Goal: Navigation & Orientation: Find specific page/section

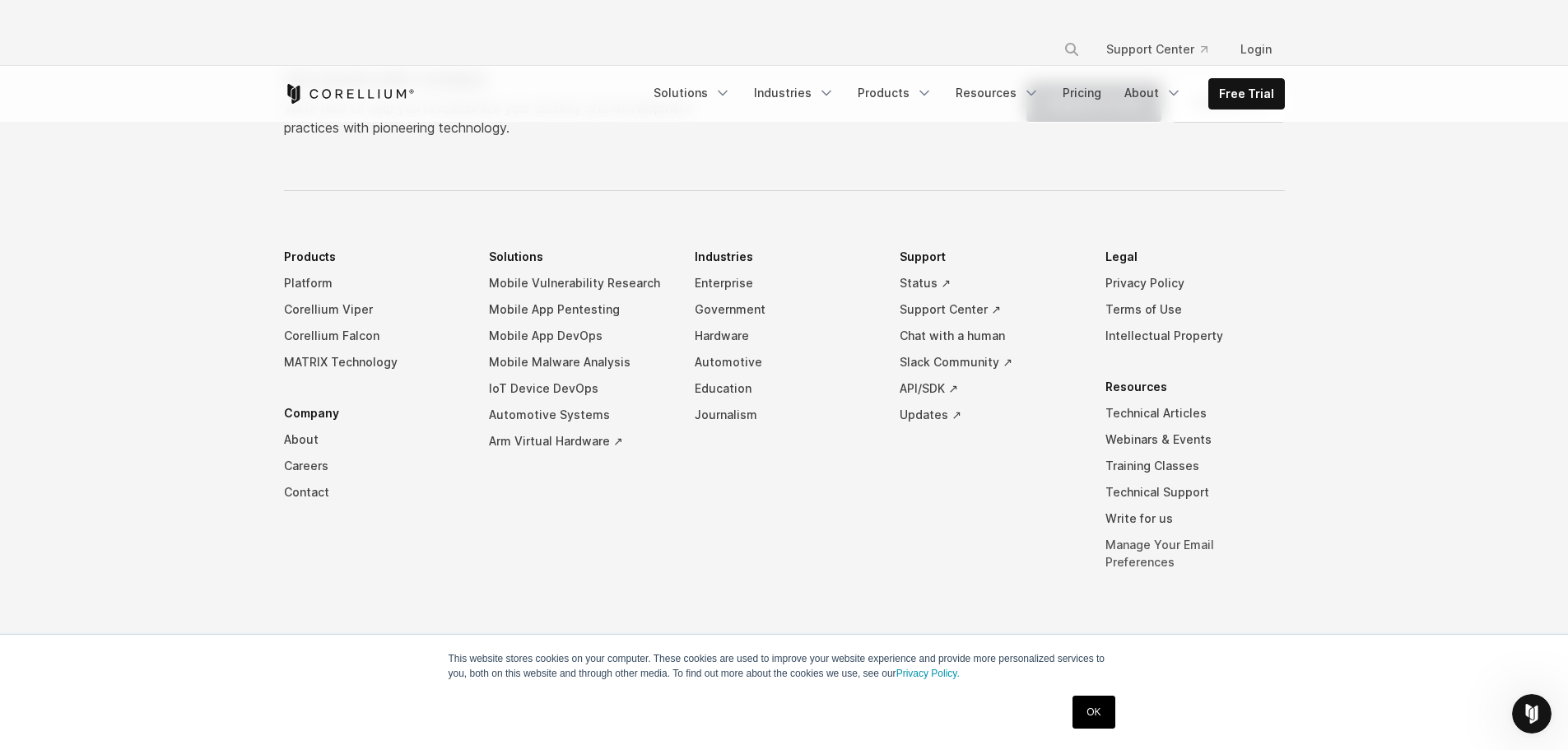
scroll to position [1742, 0]
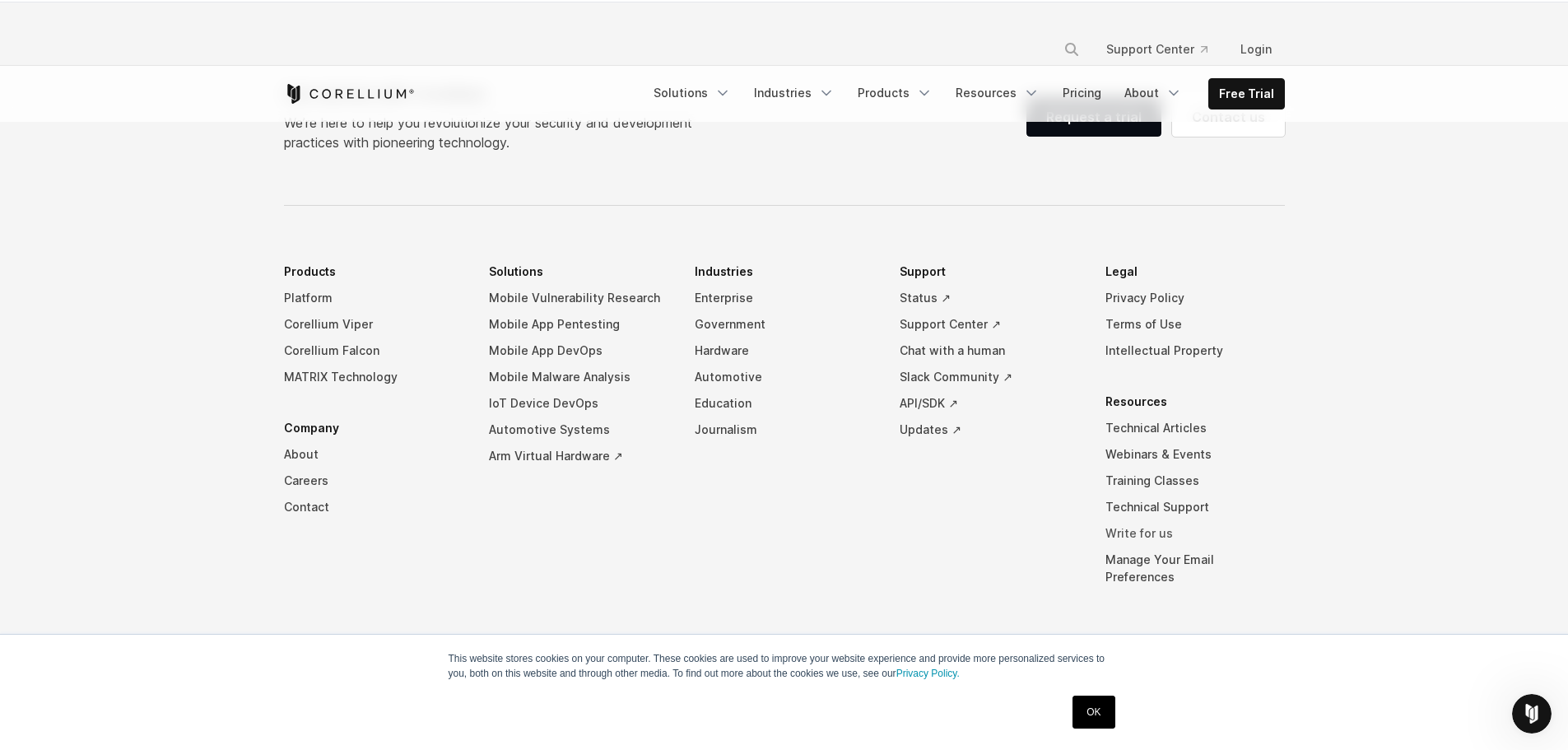
click at [1165, 535] on link "Write for us" at bounding box center [1194, 533] width 179 height 26
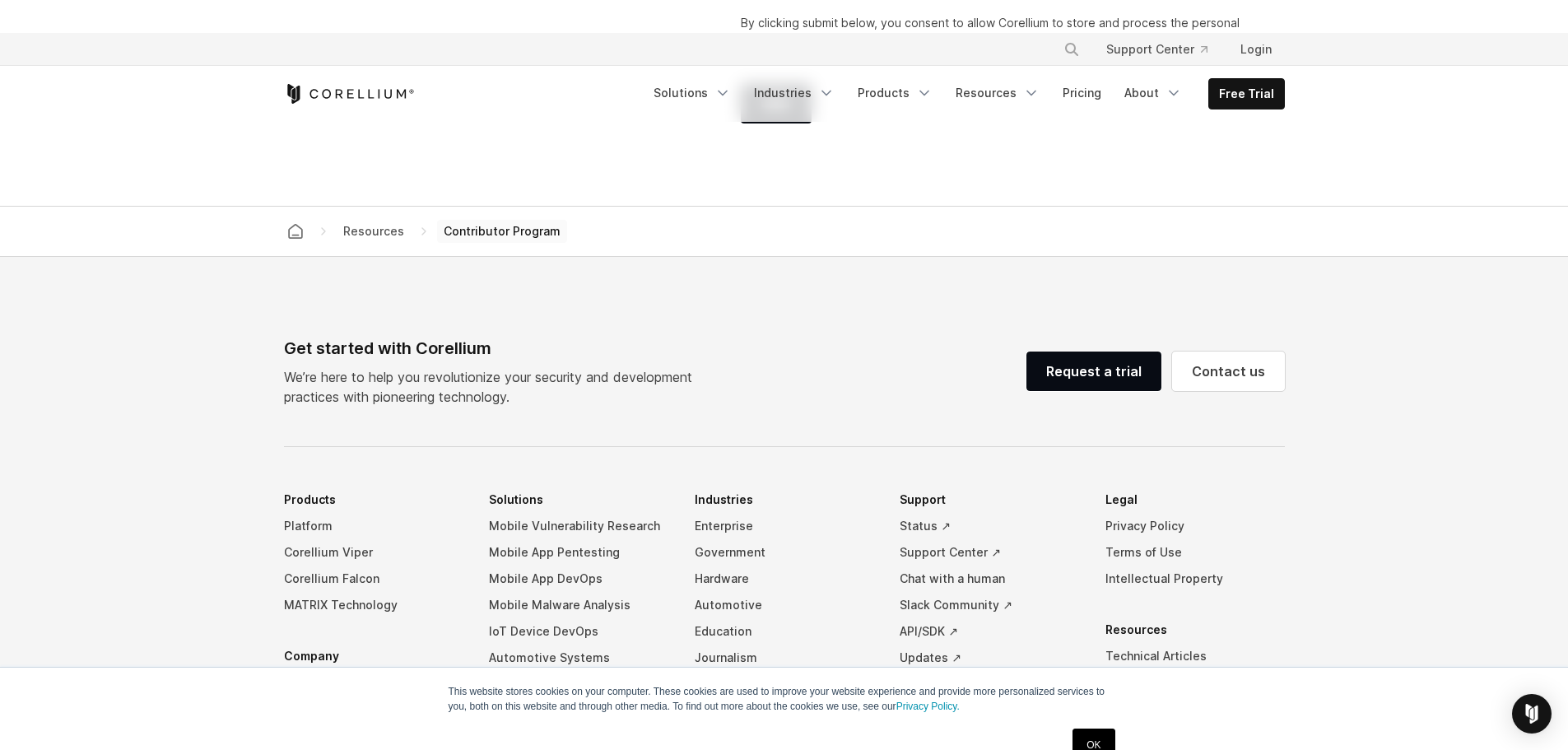
scroll to position [3210, 0]
click at [1210, 368] on link "Contact us" at bounding box center [1228, 373] width 112 height 40
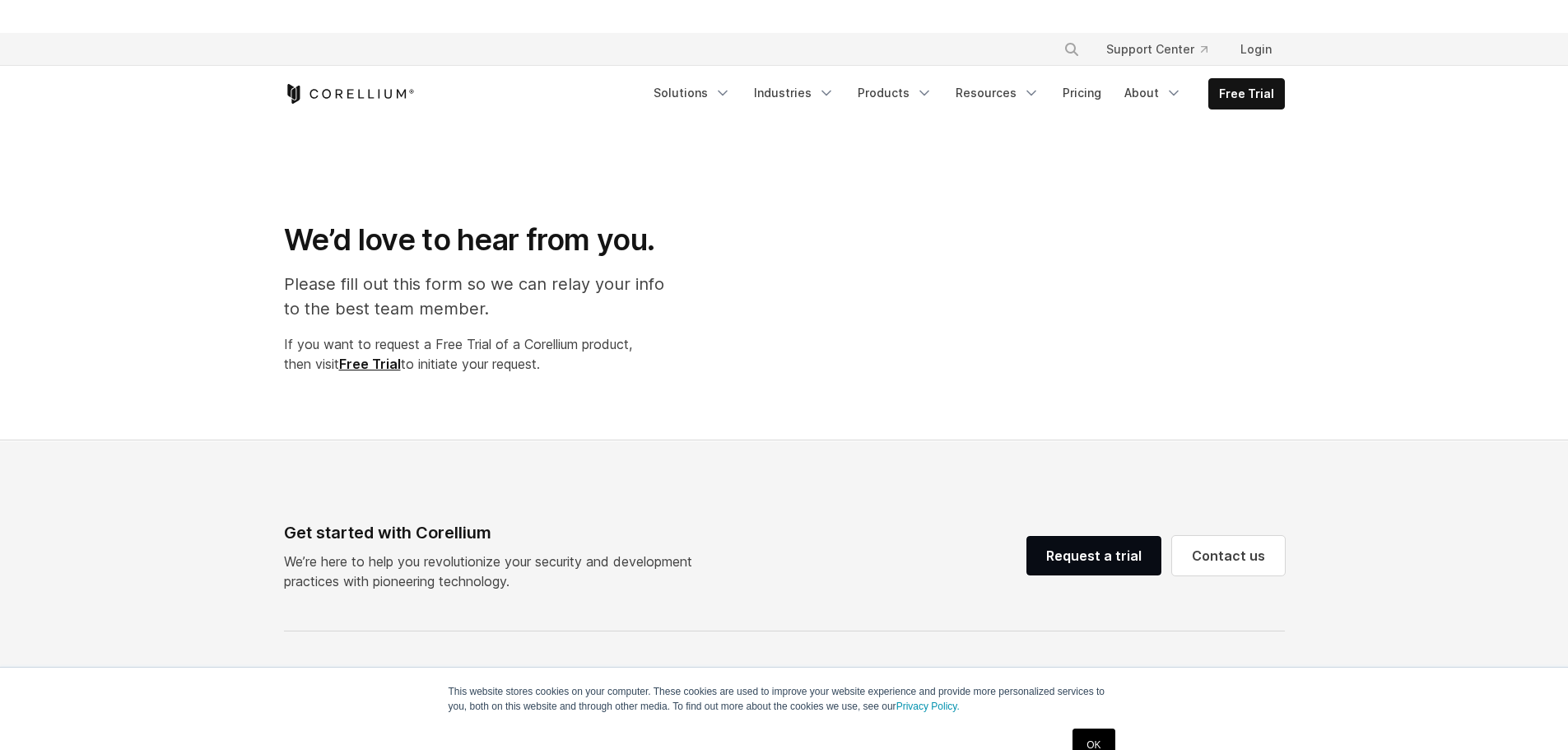
select select "**"
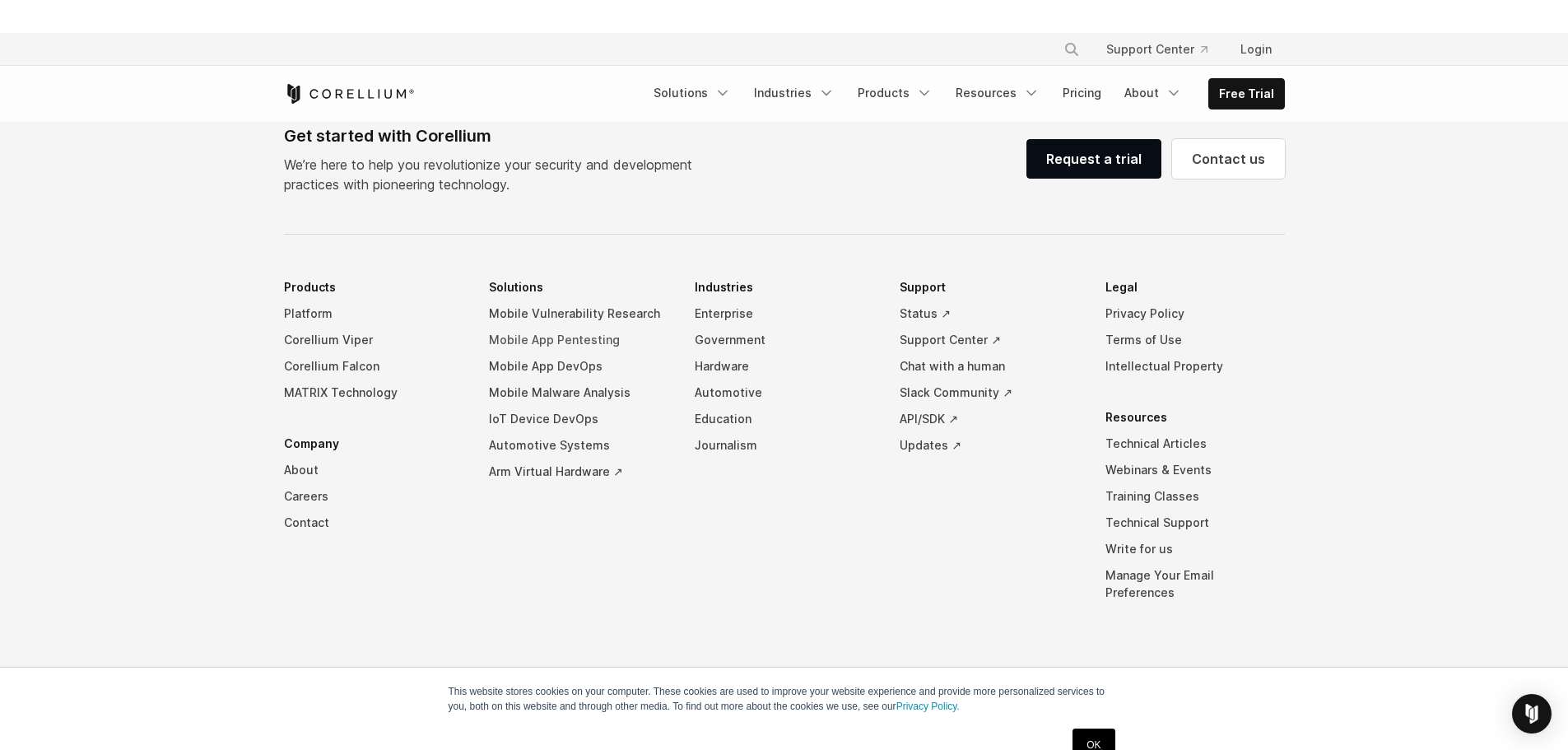
scroll to position [1197, 0]
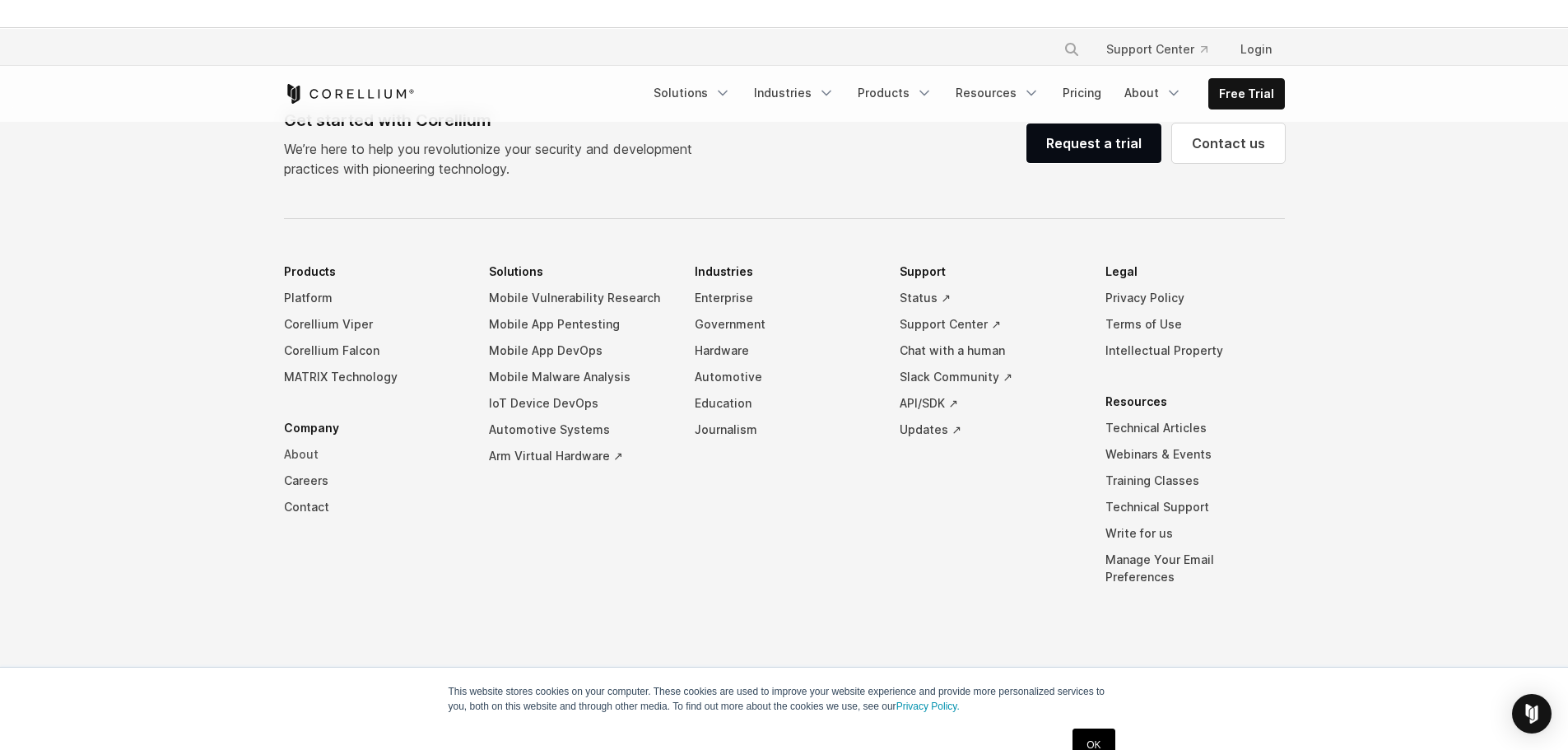
click at [310, 453] on link "About" at bounding box center [373, 454] width 179 height 26
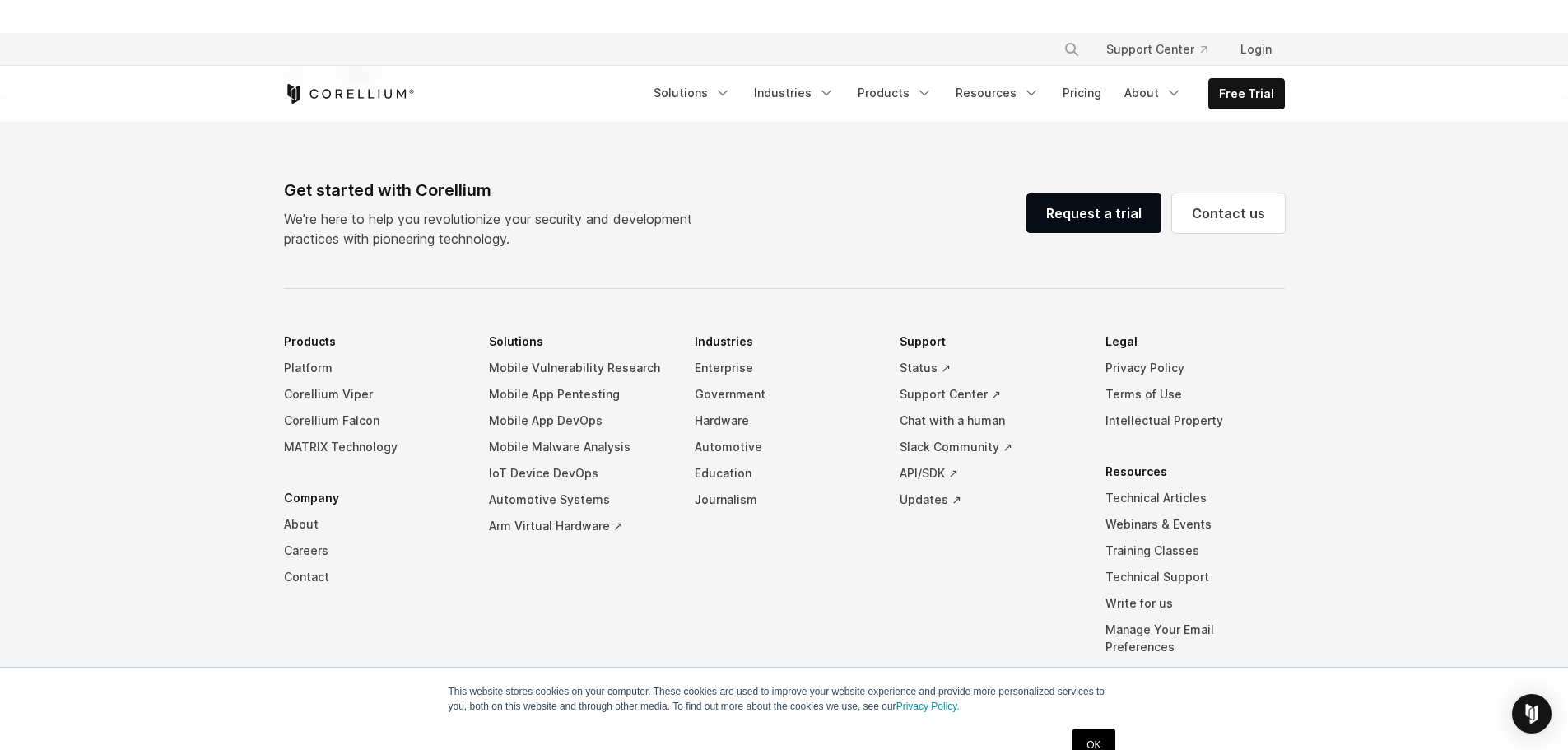
scroll to position [2820, 0]
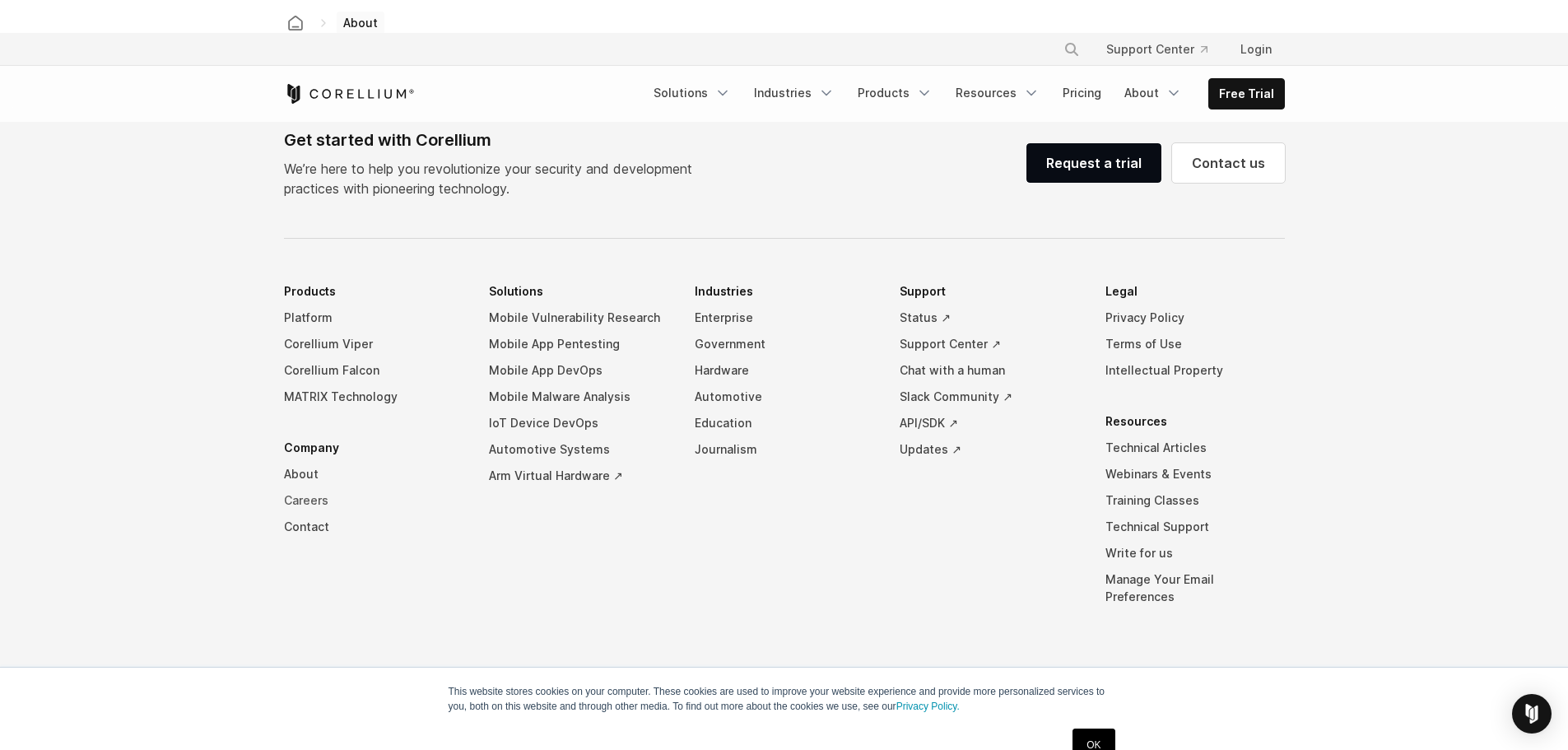
click at [312, 487] on link "Careers" at bounding box center [373, 500] width 179 height 26
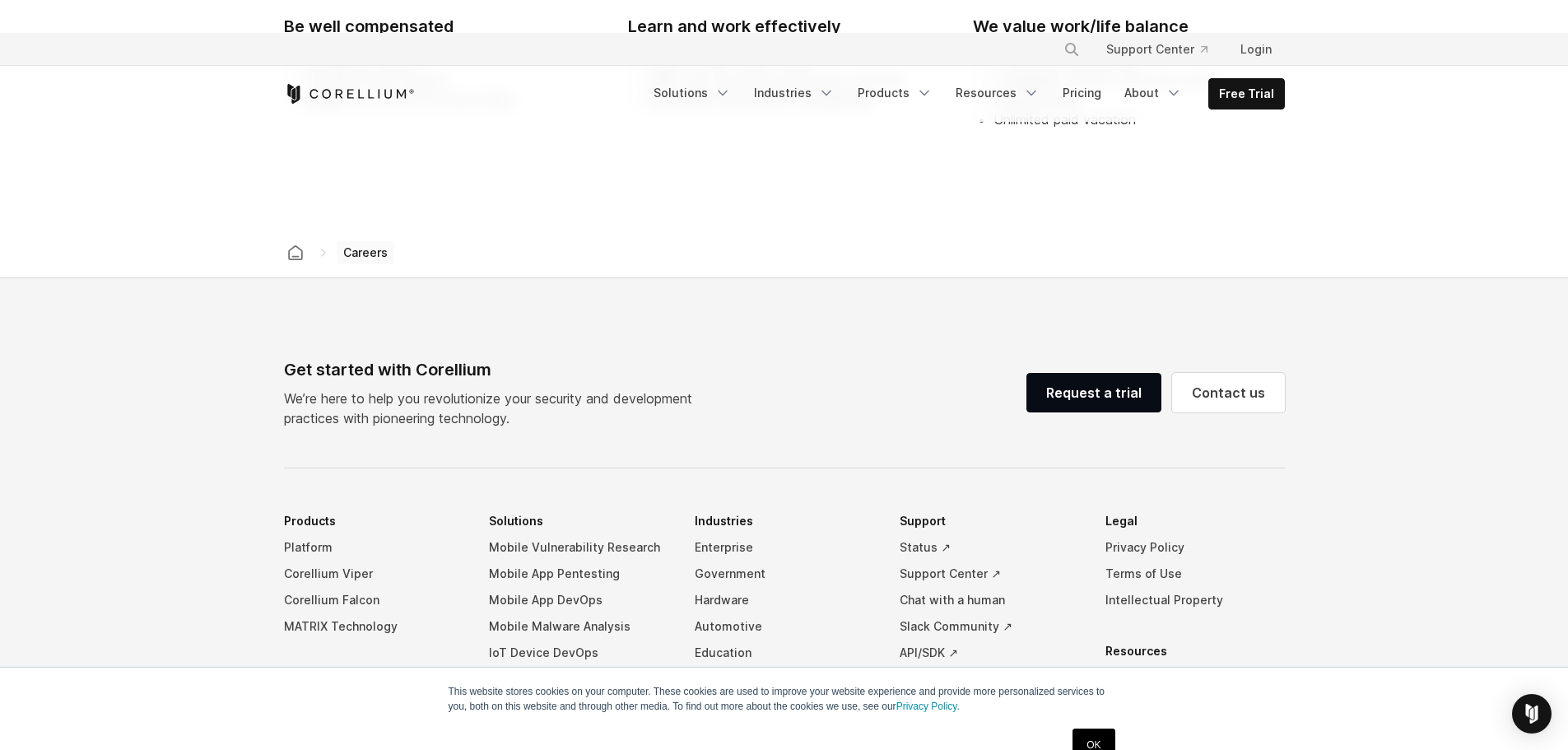
scroll to position [1237, 0]
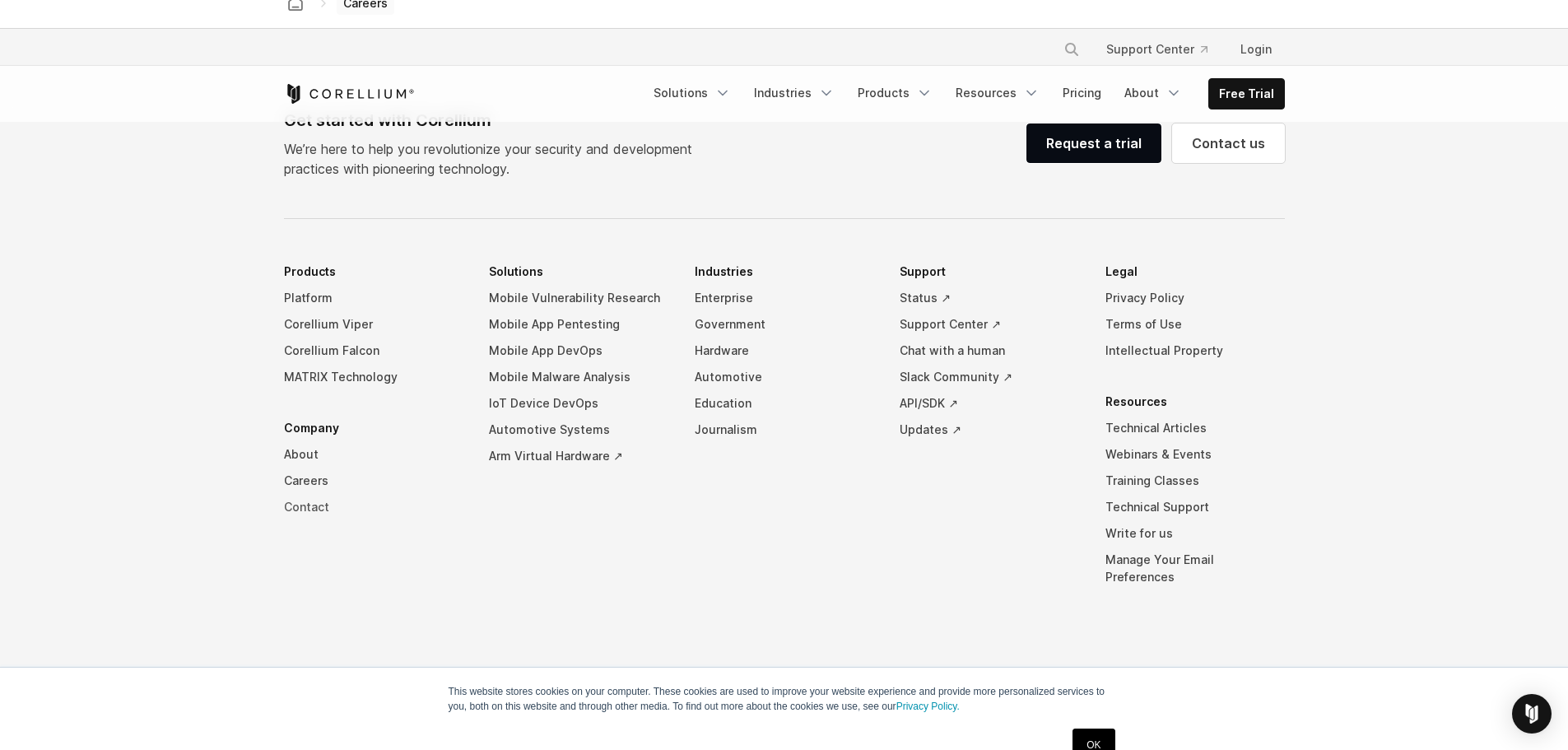
click at [324, 502] on link "Contact" at bounding box center [373, 507] width 179 height 26
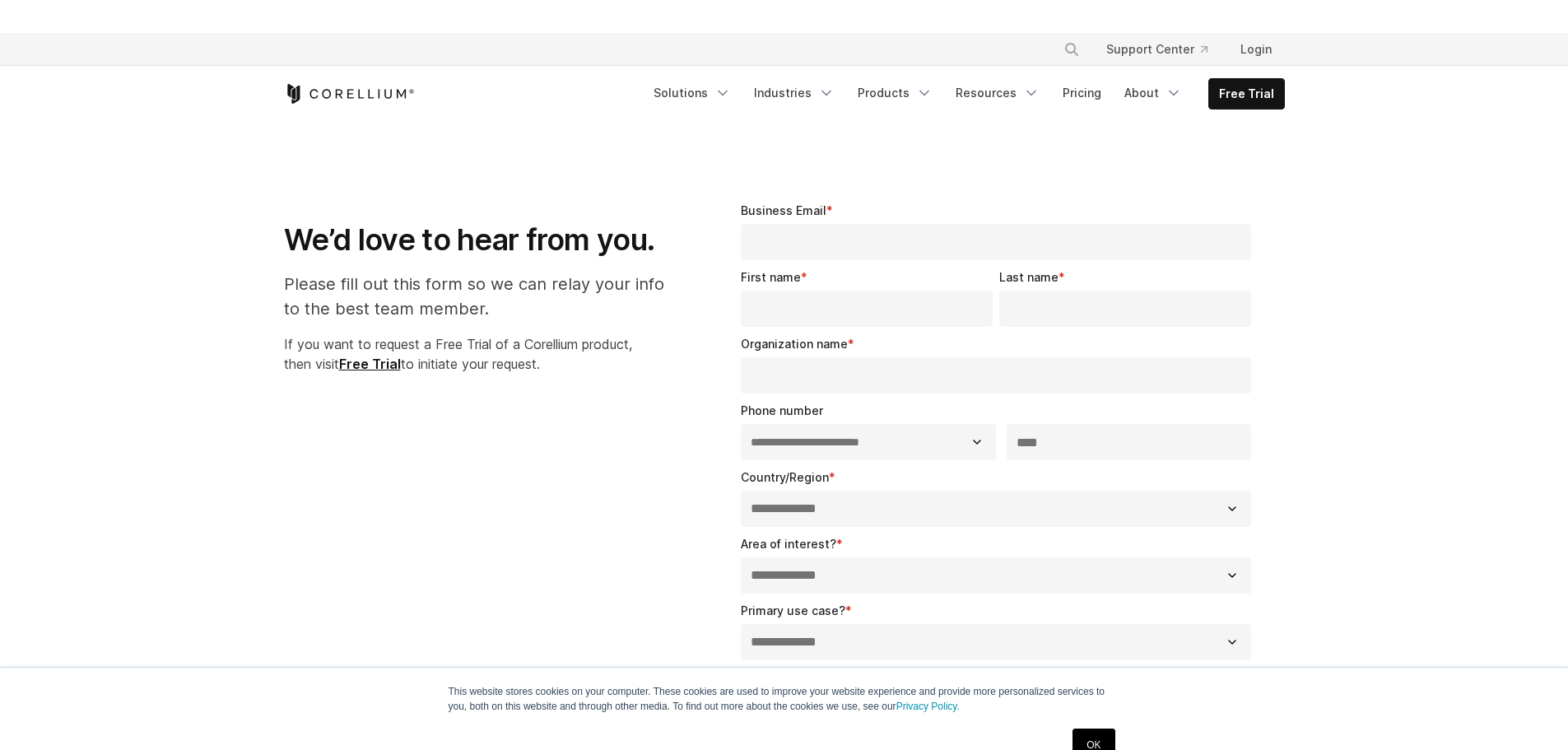
select select "**"
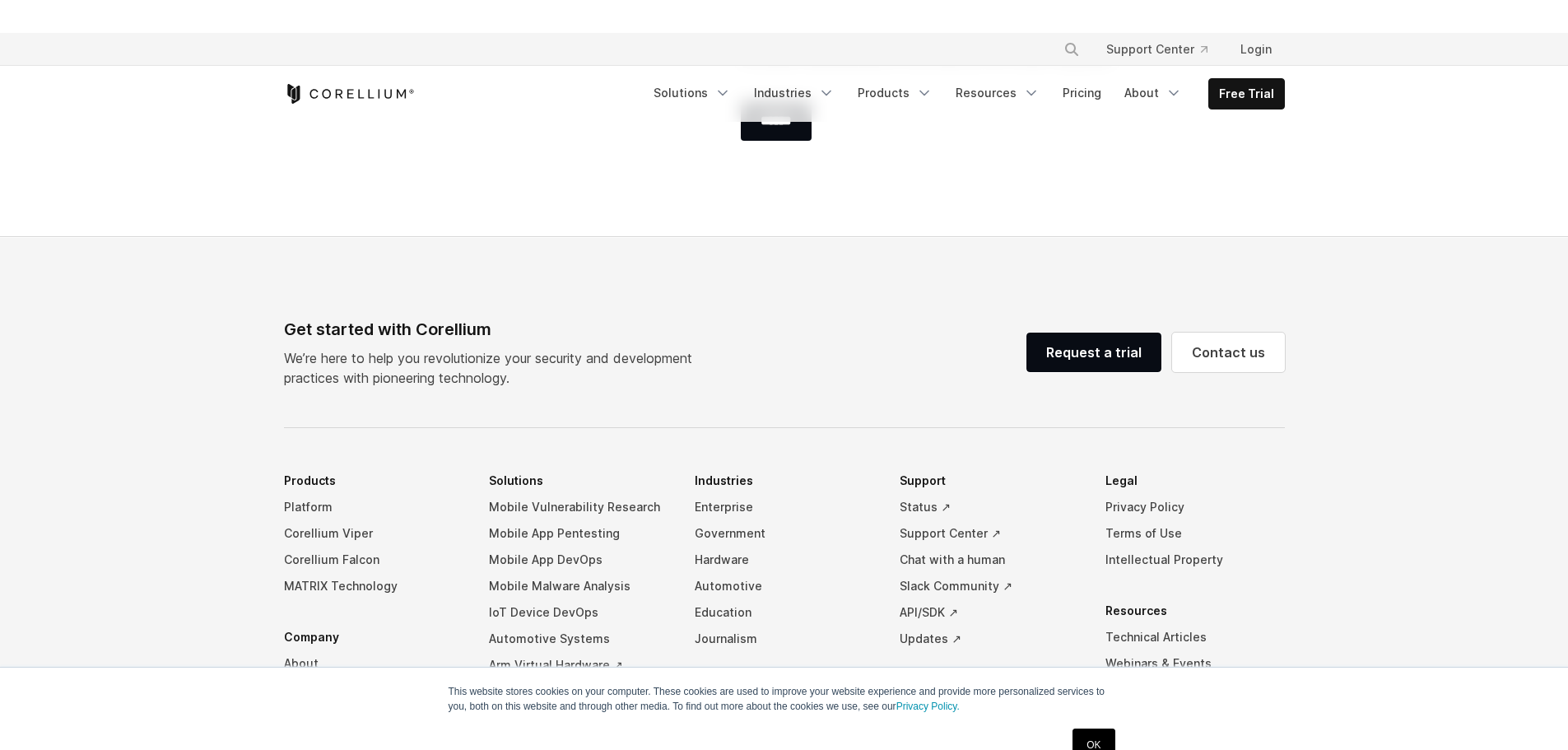
scroll to position [1197, 0]
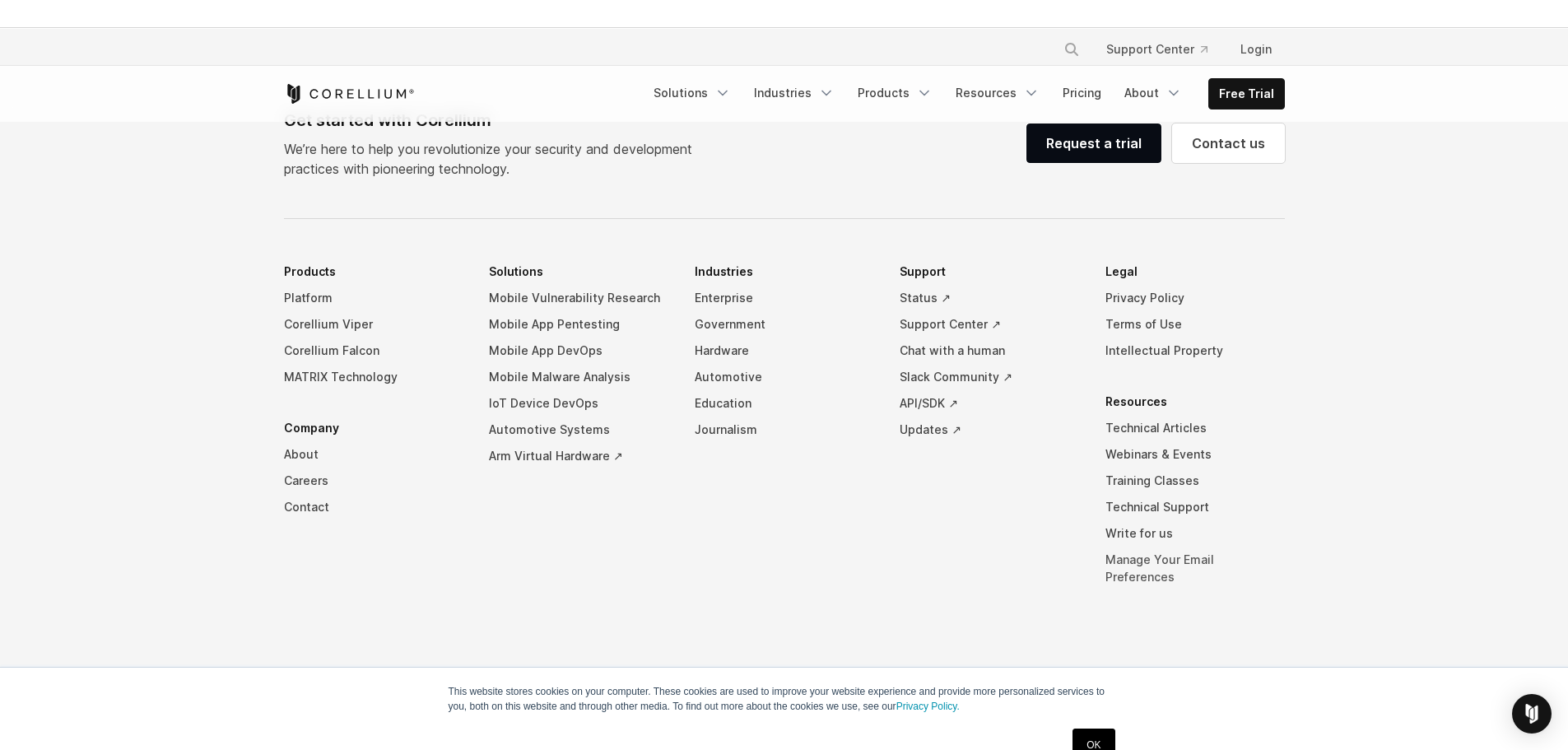
click at [1155, 565] on link "Manage Your Email Preferences" at bounding box center [1194, 568] width 179 height 43
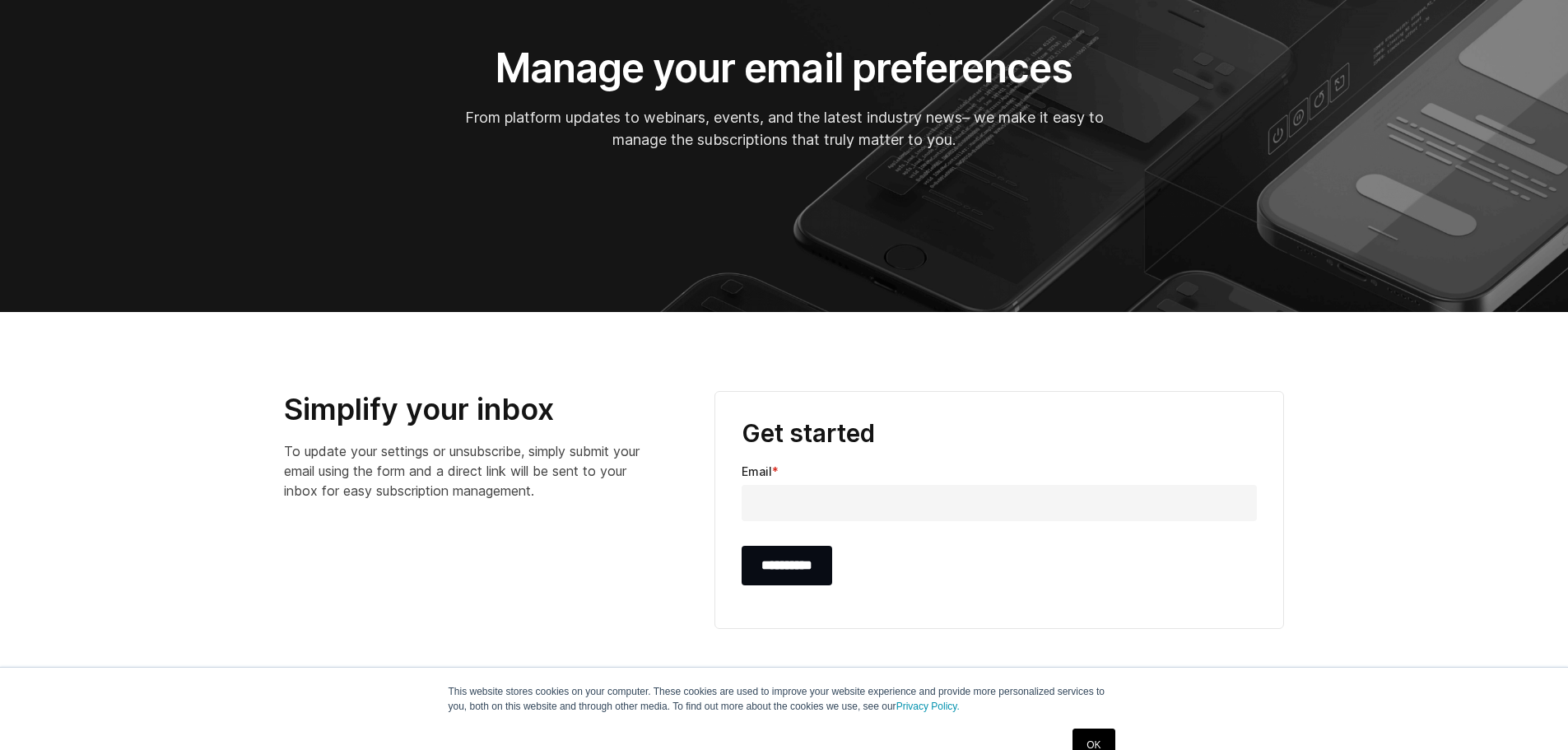
scroll to position [272, 0]
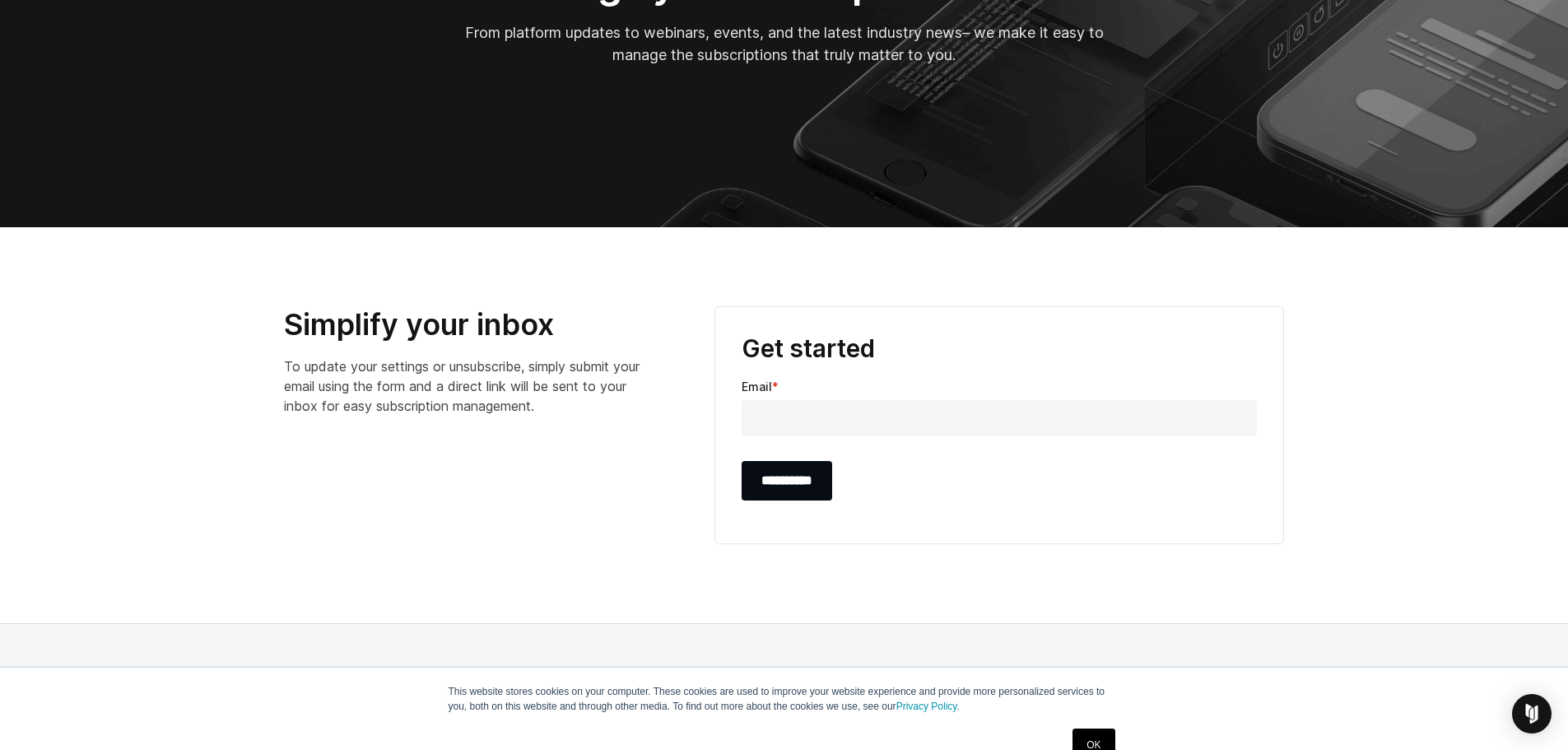
click at [1094, 739] on link "OK" at bounding box center [1093, 745] width 42 height 33
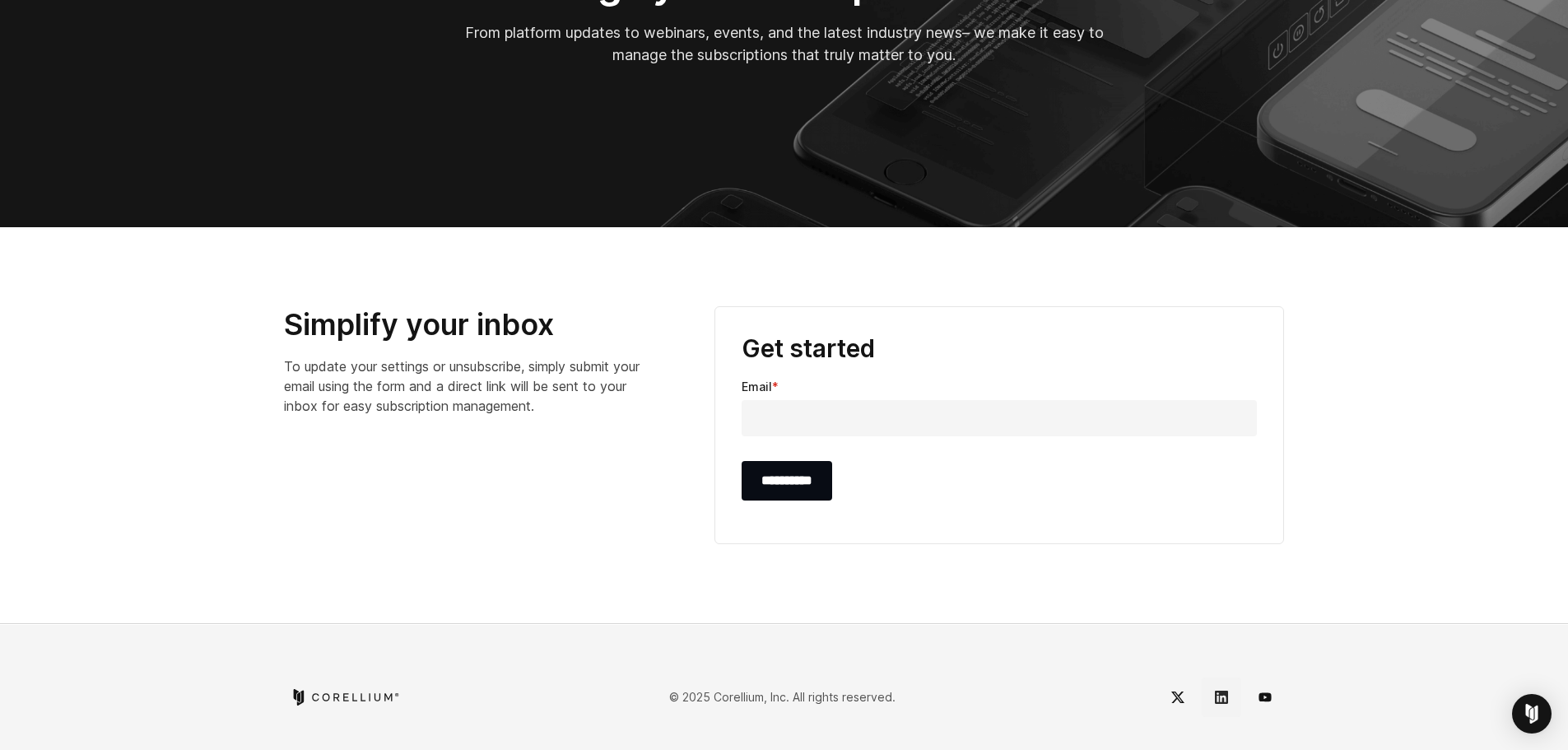
click at [1214, 694] on link "LinkedIn" at bounding box center [1221, 697] width 40 height 40
click at [1270, 695] on icon "YouTube" at bounding box center [1264, 696] width 12 height 9
click at [1179, 698] on icon "Twitter" at bounding box center [1177, 696] width 13 height 11
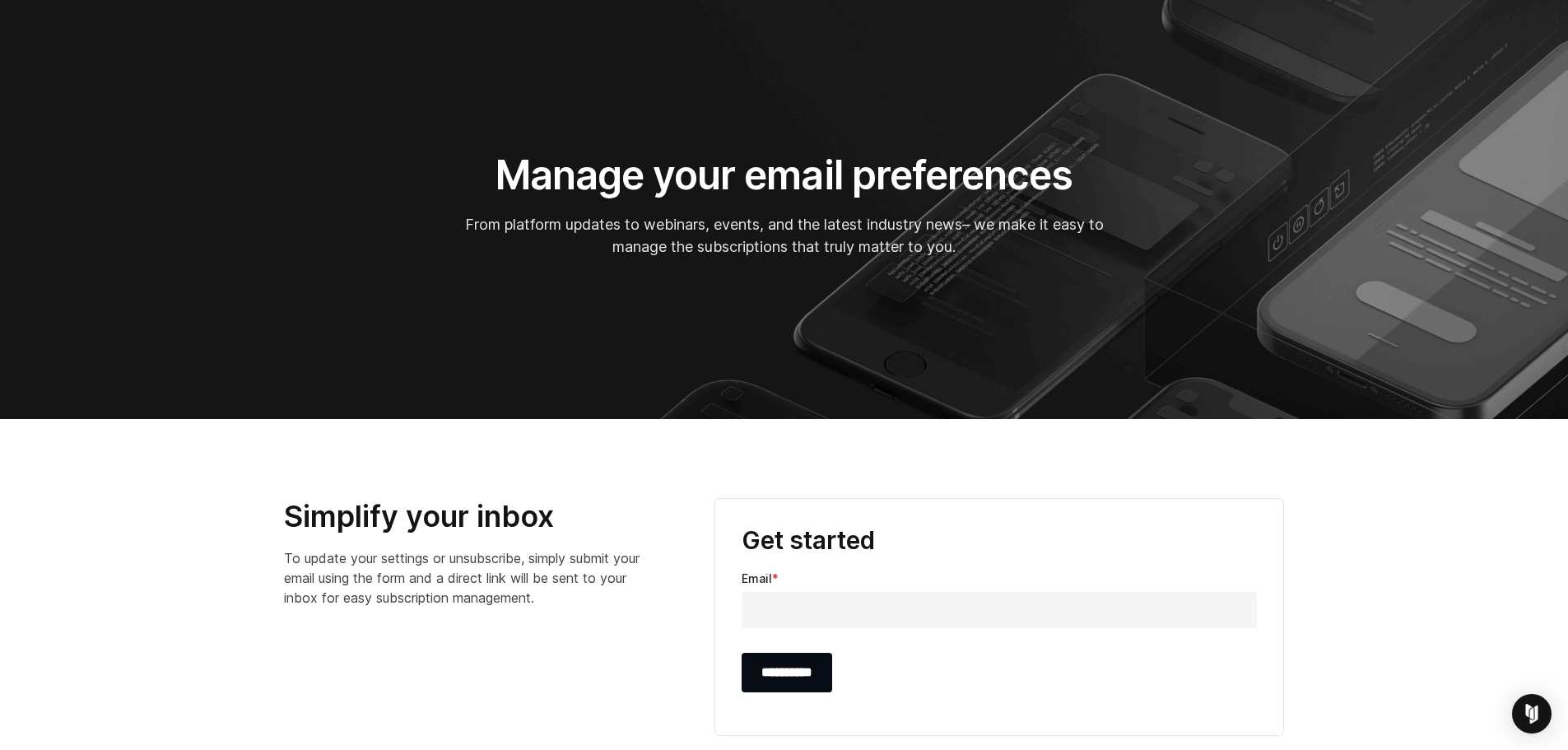
scroll to position [0, 0]
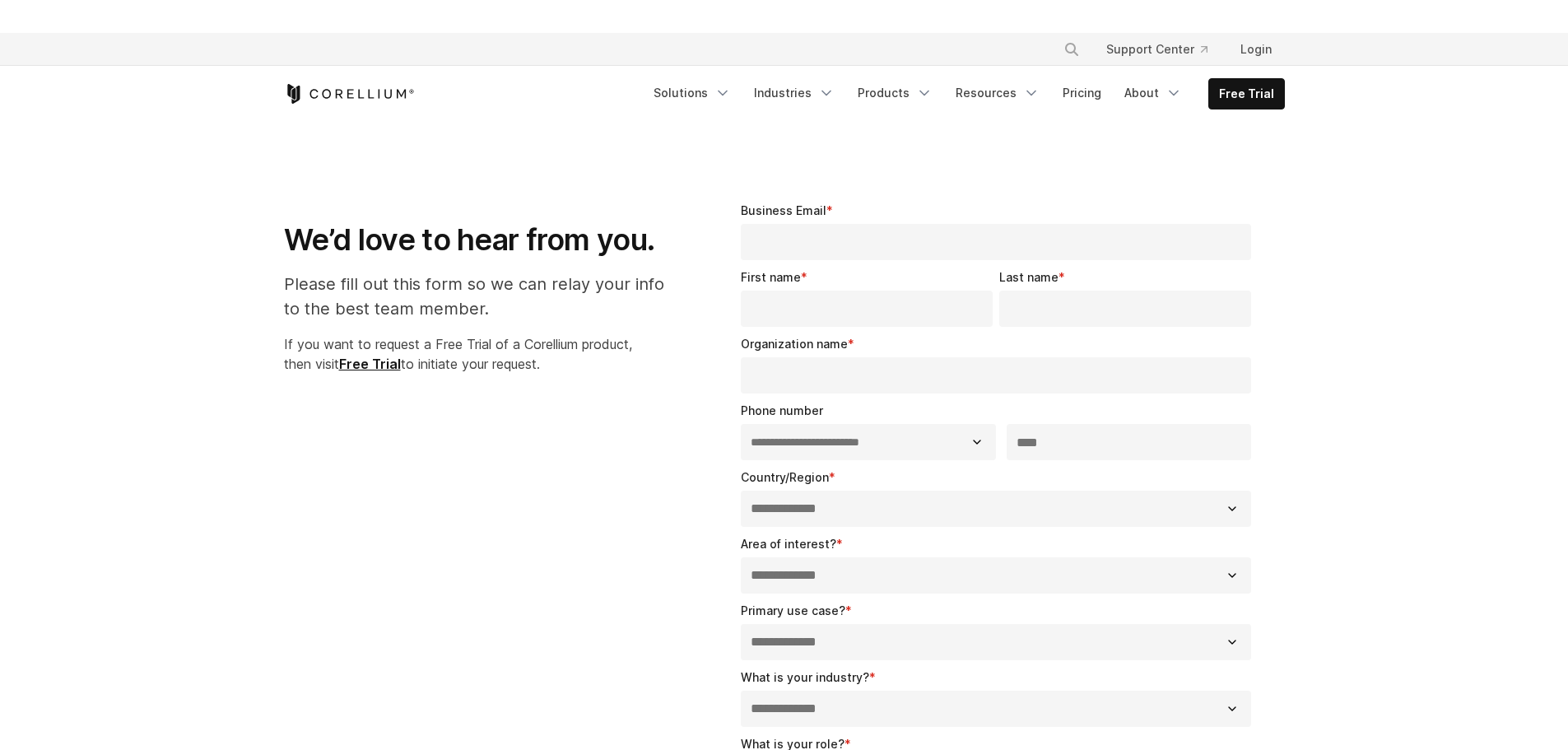
select select "**"
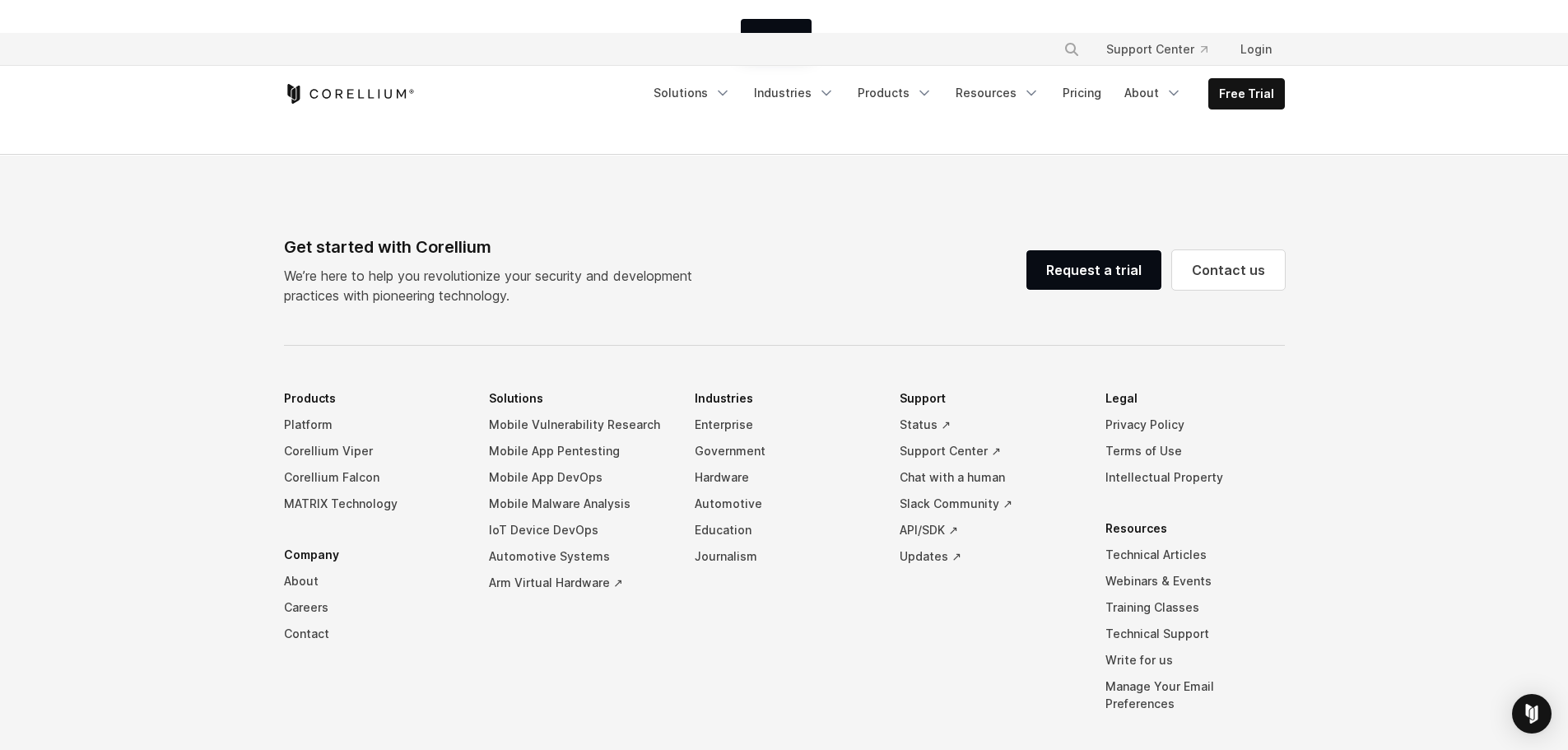
scroll to position [658, 0]
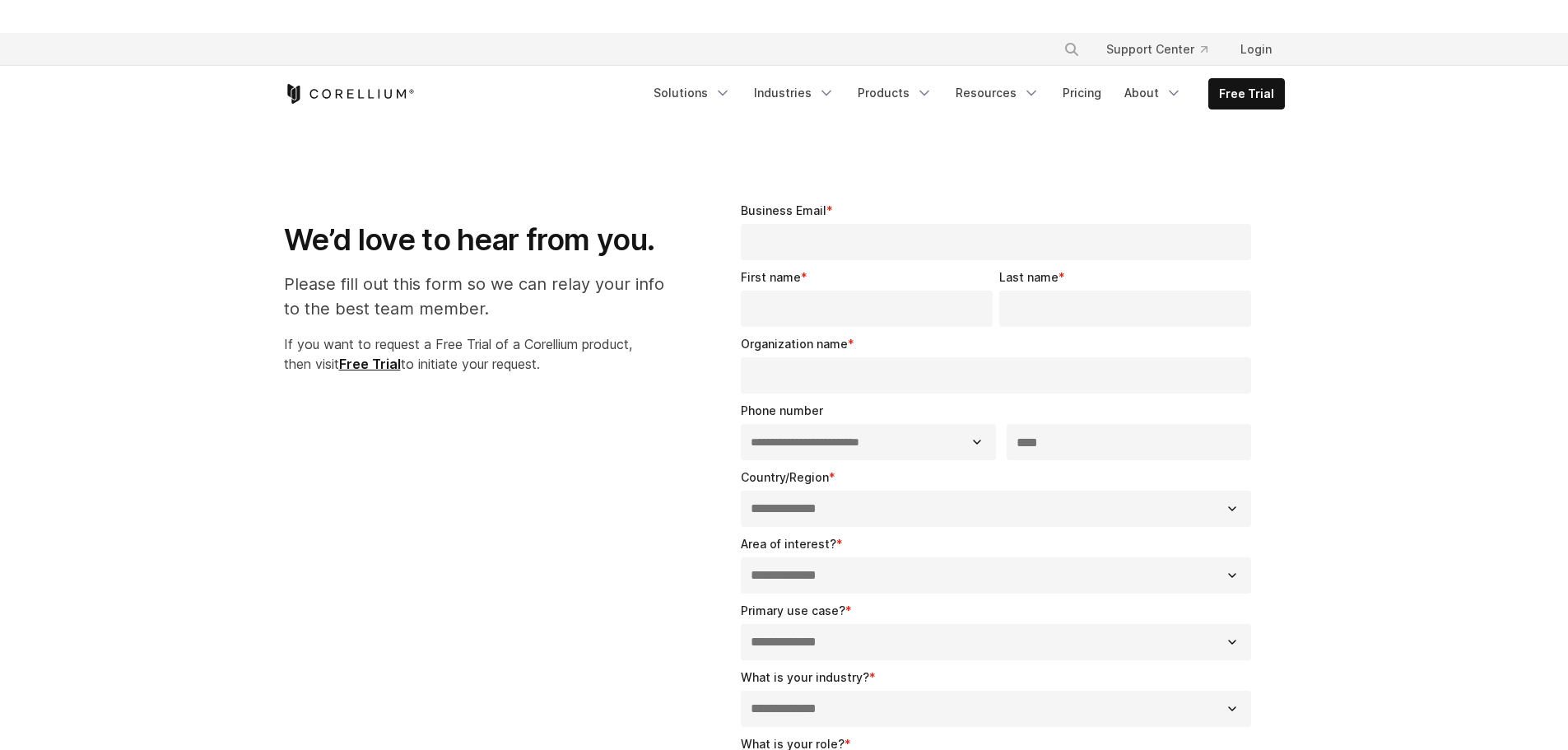
select select "**"
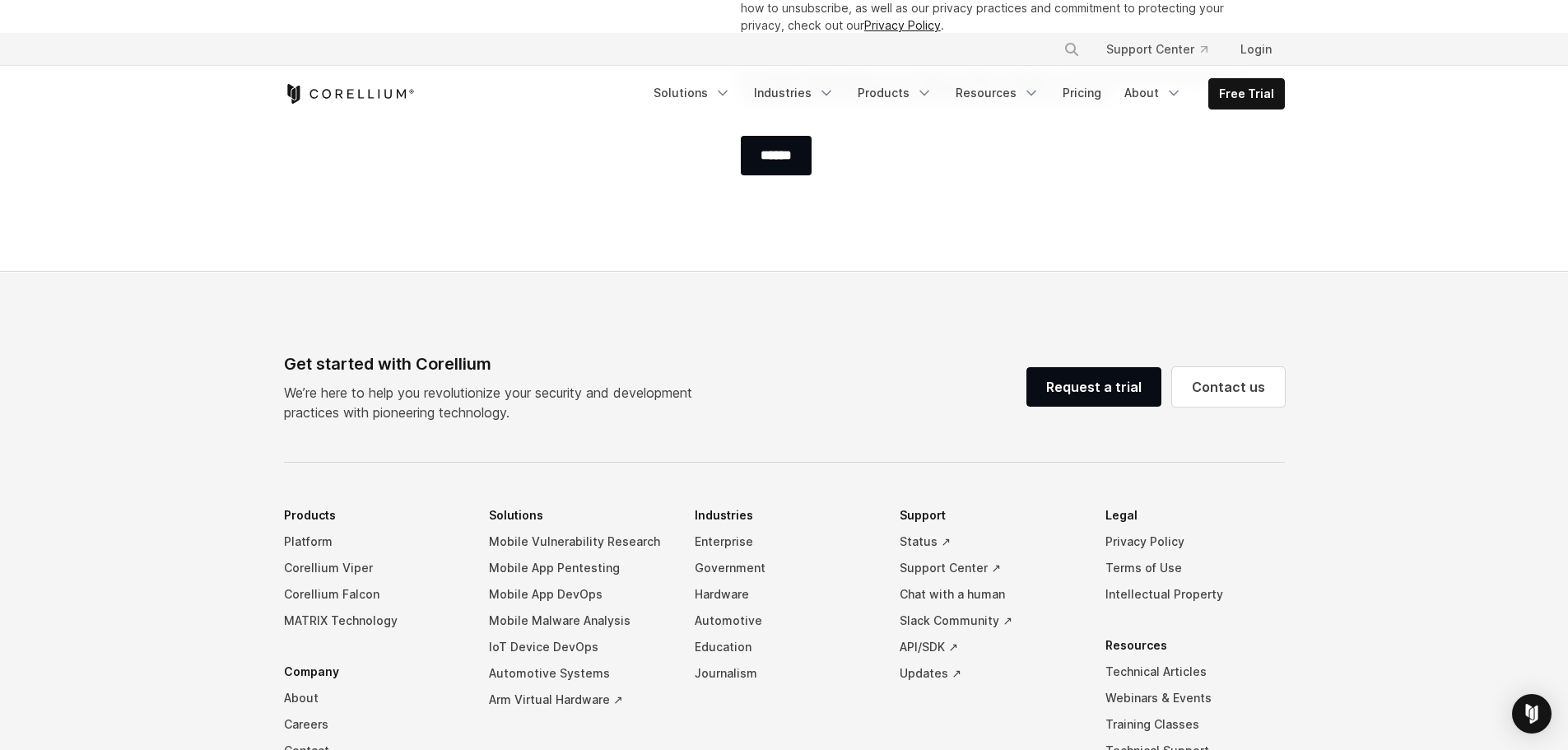
scroll to position [1197, 0]
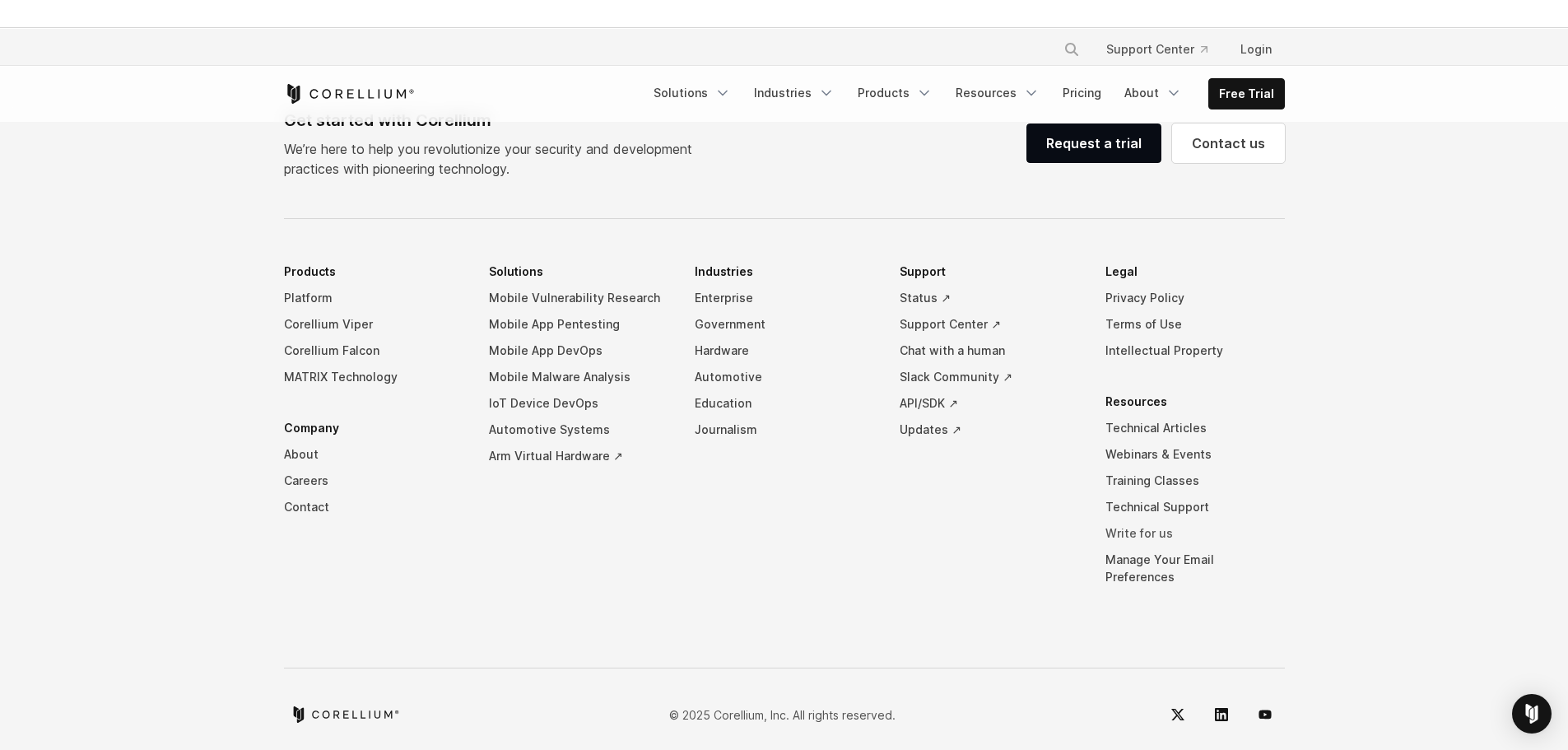
click at [1127, 537] on link "Write for us" at bounding box center [1194, 533] width 179 height 26
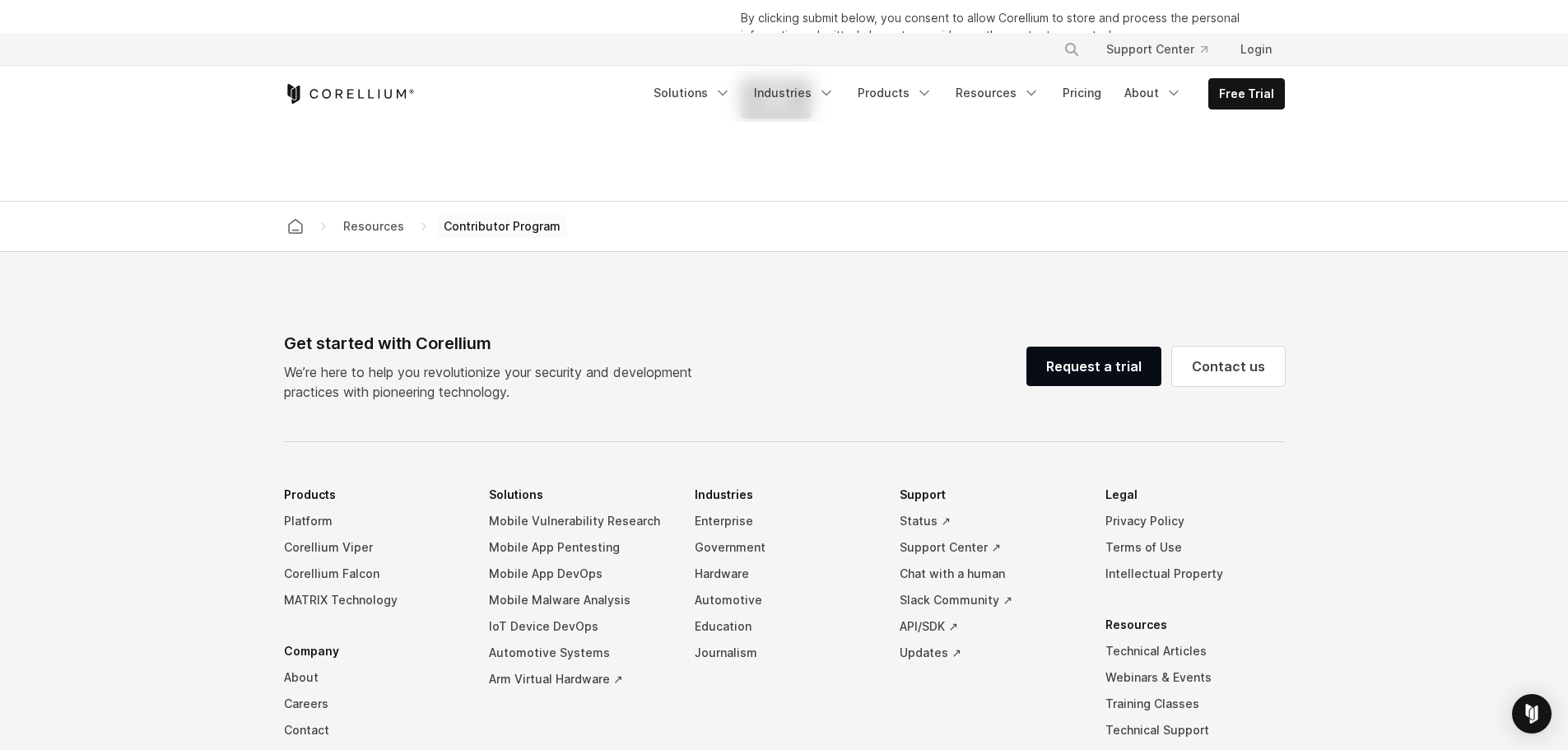
scroll to position [3193, 0]
